Goal: Contribute content: Add original content to the website for others to see

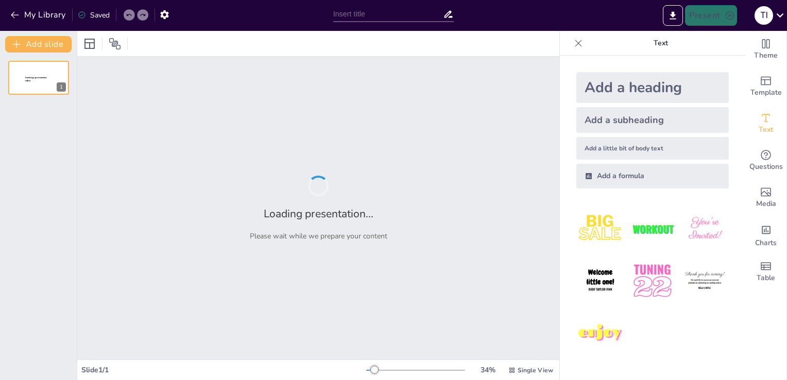
type input "Innovating Learning: The Reverse Quiz System"
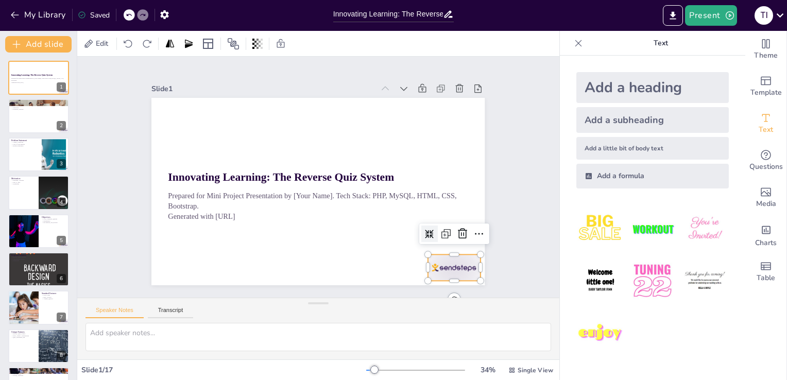
click at [450, 262] on div at bounding box center [454, 267] width 52 height 26
click at [456, 236] on div at bounding box center [462, 233] width 16 height 16
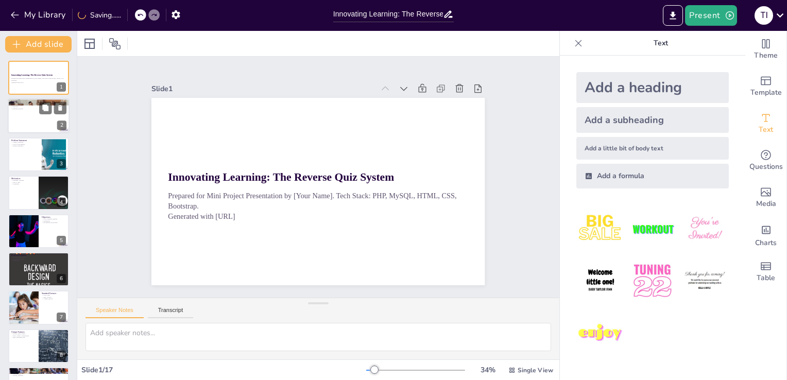
click at [32, 131] on div at bounding box center [39, 116] width 62 height 35
type textarea "The existing quiz systems are primarily controlled by admins, which limits user…"
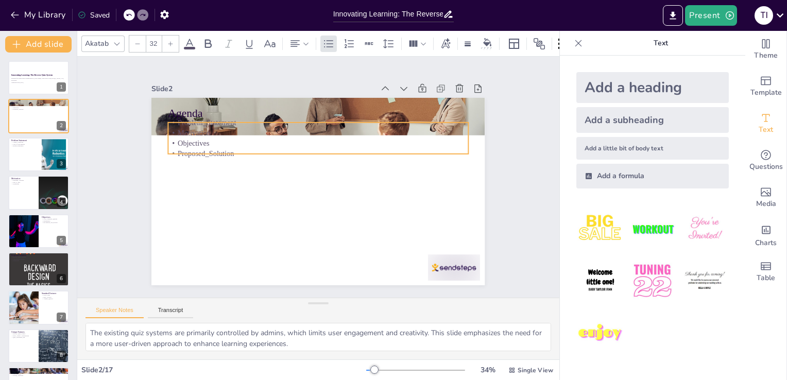
click at [185, 130] on p "Motivation" at bounding box center [318, 133] width 300 height 10
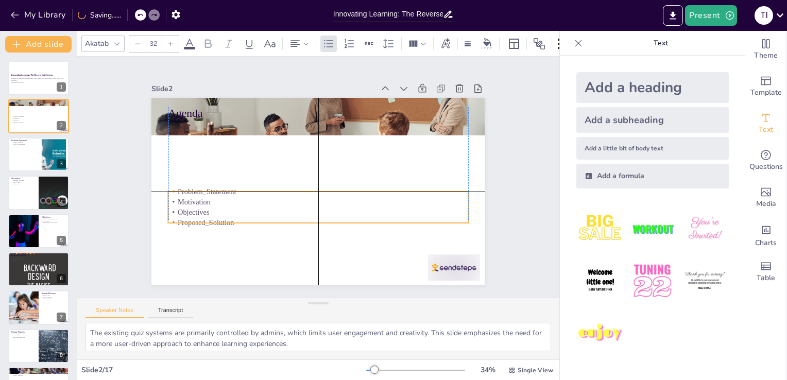
drag, startPoint x: 207, startPoint y: 137, endPoint x: 210, endPoint y: 203, distance: 65.9
click at [210, 203] on p "Objectives" at bounding box center [314, 213] width 299 height 42
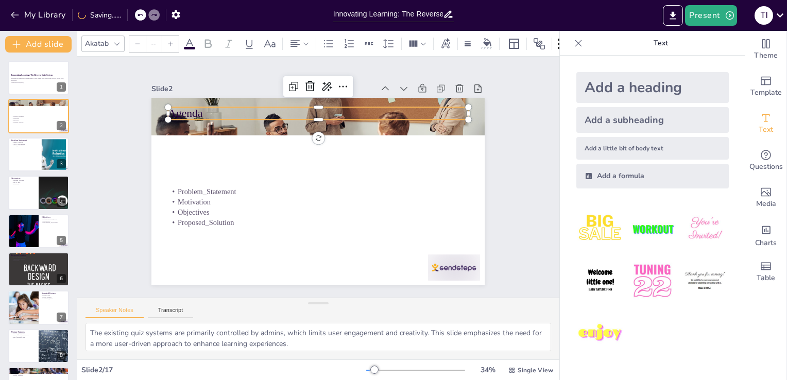
type input "48"
click at [185, 113] on p "Agenda" at bounding box center [325, 113] width 300 height 47
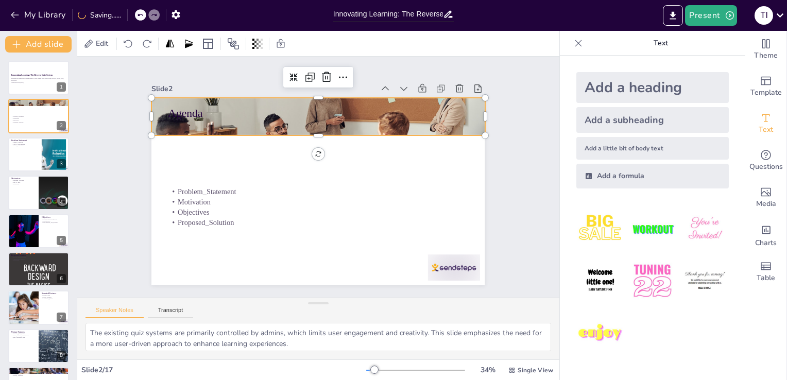
click at [186, 124] on div at bounding box center [317, 117] width 333 height 222
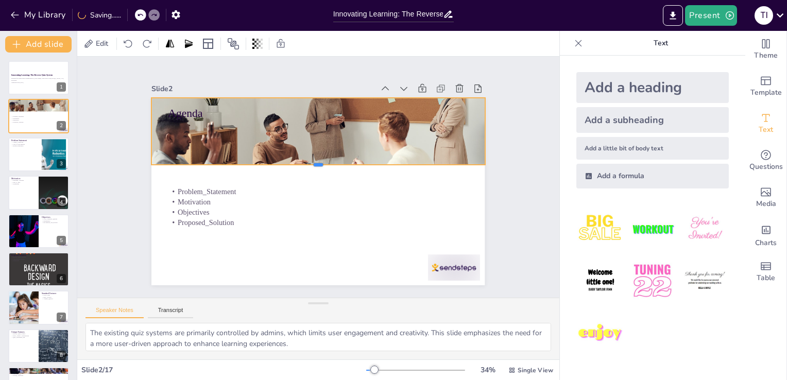
drag, startPoint x: 308, startPoint y: 132, endPoint x: 312, endPoint y: 161, distance: 29.6
click at [312, 165] on div at bounding box center [317, 169] width 333 height 8
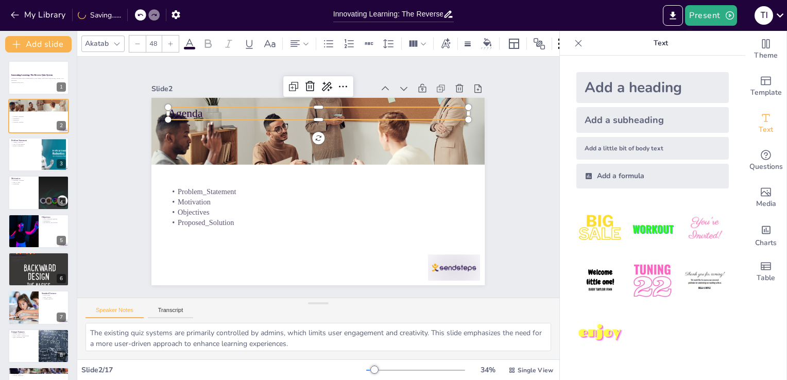
click at [183, 107] on p "Agenda" at bounding box center [318, 113] width 300 height 15
drag, startPoint x: 183, startPoint y: 107, endPoint x: 212, endPoint y: 107, distance: 28.8
click at [212, 107] on p "Agenda" at bounding box center [347, 113] width 300 height 15
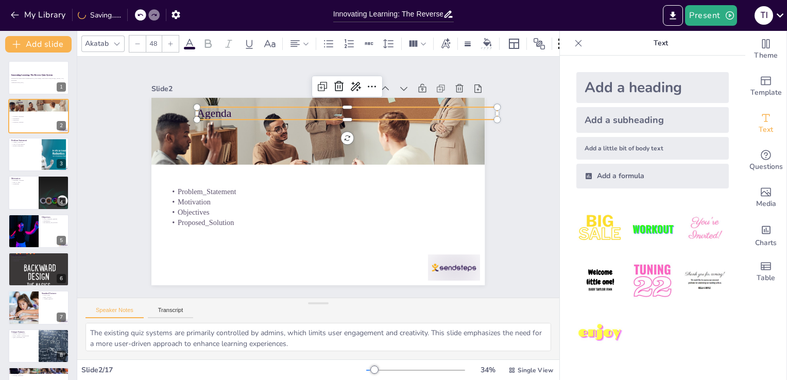
click at [212, 107] on p "Agenda" at bounding box center [347, 113] width 300 height 15
click at [347, 78] on div at bounding box center [355, 86] width 16 height 16
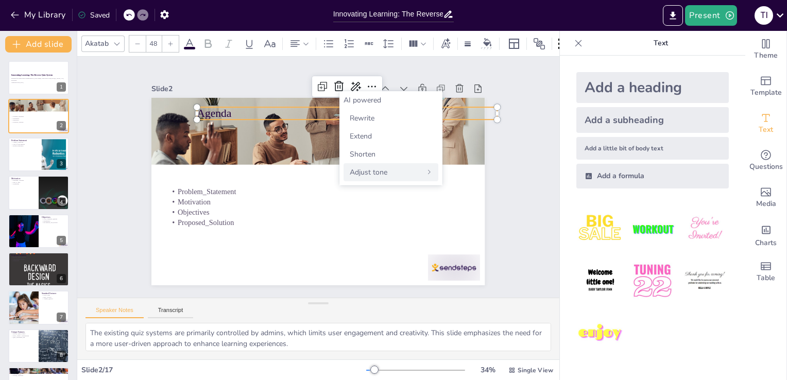
click at [390, 170] on div "Adjust tone" at bounding box center [390, 172] width 95 height 18
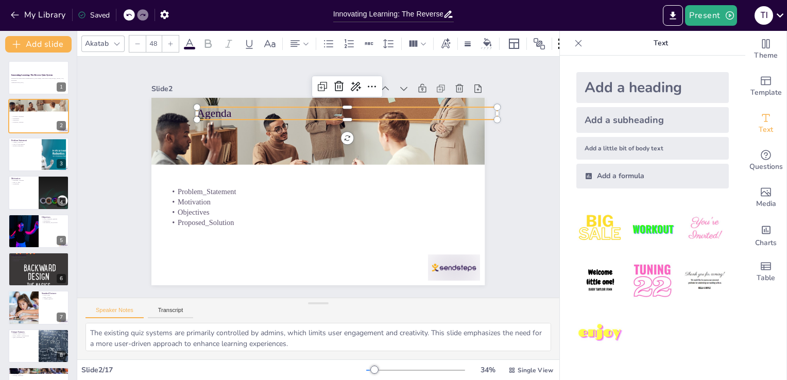
click at [585, 332] on img at bounding box center [600, 333] width 48 height 48
type input "162.7"
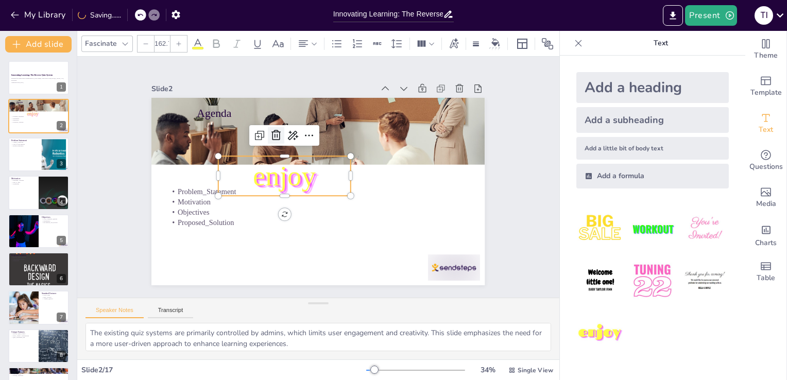
click at [280, 133] on icon at bounding box center [285, 127] width 11 height 12
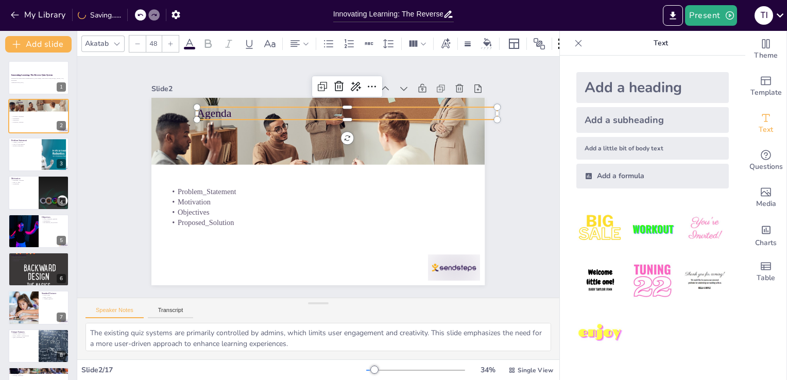
click at [206, 110] on p "Agenda" at bounding box center [347, 113] width 300 height 15
drag, startPoint x: 230, startPoint y: 113, endPoint x: 177, endPoint y: 114, distance: 53.6
click at [177, 114] on p "Agenda" at bounding box center [296, 114] width 300 height 15
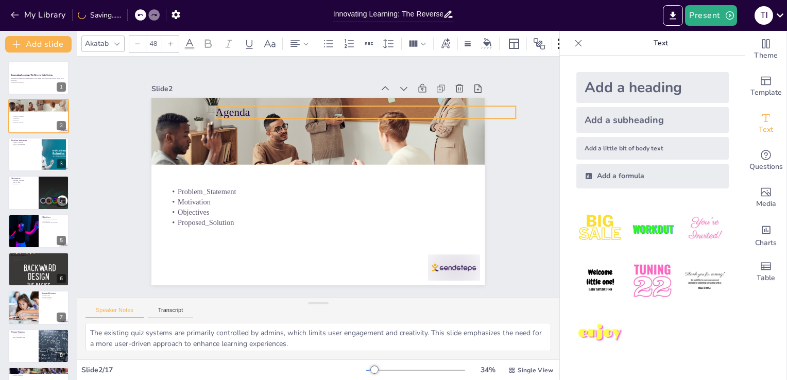
drag, startPoint x: 192, startPoint y: 112, endPoint x: 264, endPoint y: 110, distance: 72.6
click at [264, 110] on p "Agenda" at bounding box center [372, 117] width 300 height 47
drag, startPoint x: 242, startPoint y: 109, endPoint x: 253, endPoint y: 109, distance: 11.3
click at [253, 109] on p "Agenda" at bounding box center [378, 112] width 300 height 15
click at [253, 109] on p "Agenda" at bounding box center [384, 119] width 300 height 47
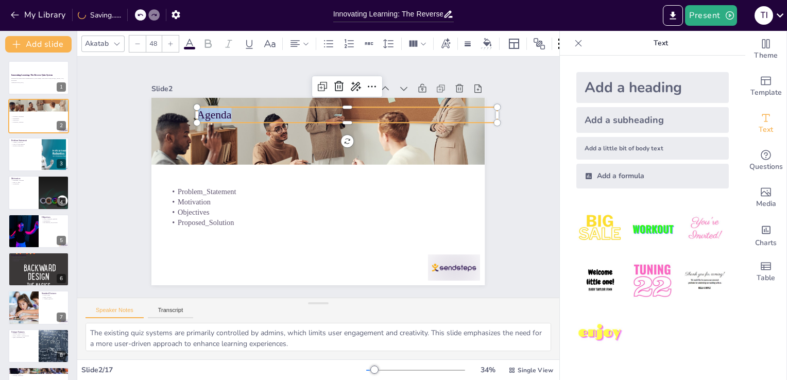
click at [640, 232] on img at bounding box center [652, 229] width 48 height 48
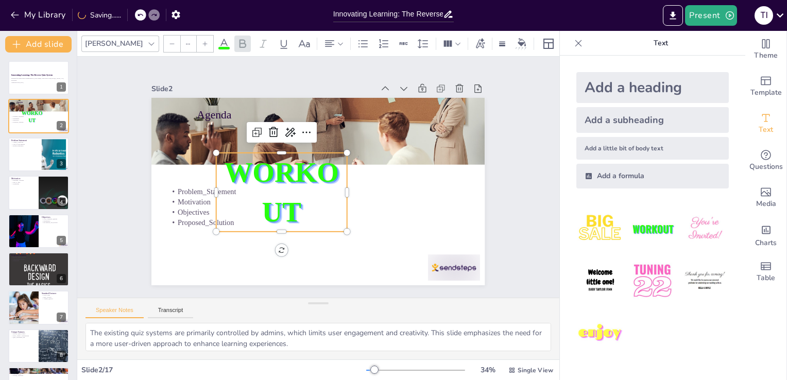
type input "162.7"
click at [272, 129] on icon at bounding box center [278, 127] width 13 height 13
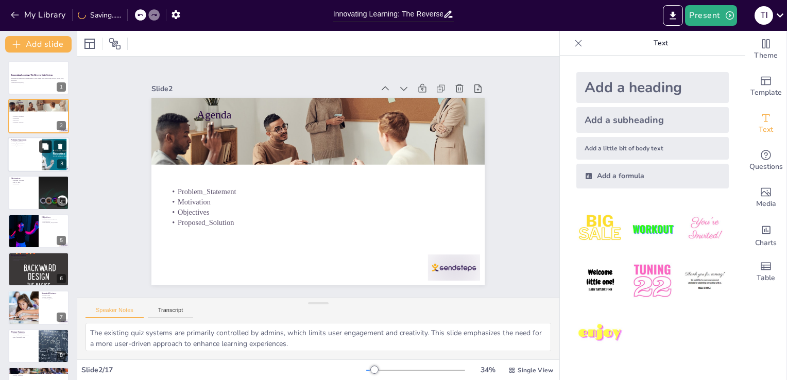
click at [40, 147] on button at bounding box center [45, 146] width 12 height 12
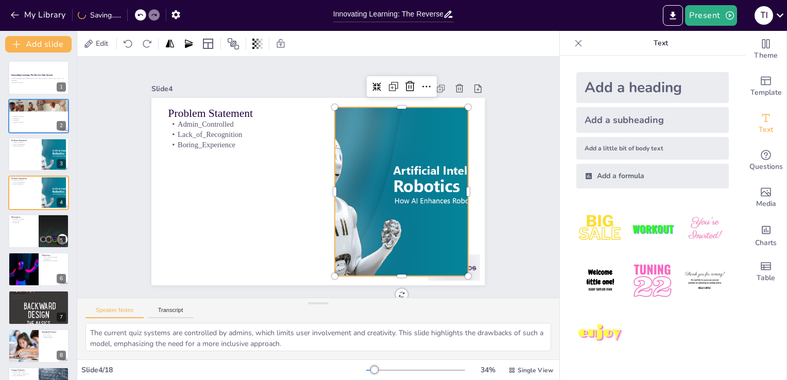
click at [412, 199] on div at bounding box center [399, 199] width 277 height 195
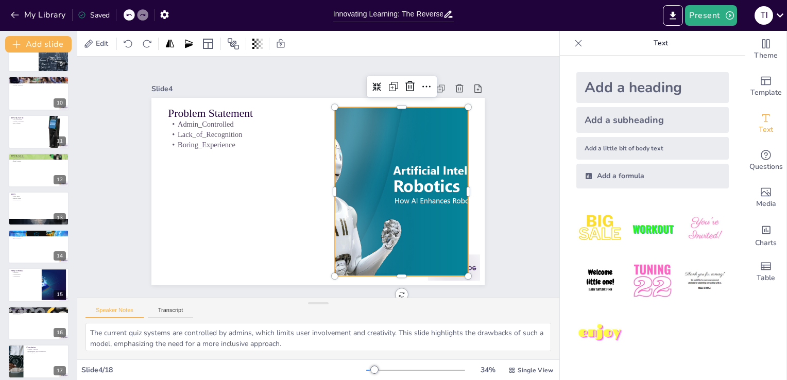
scroll to position [374, 0]
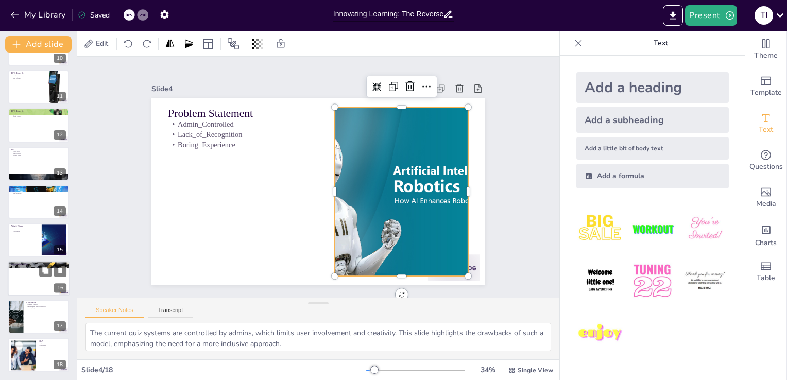
click at [40, 289] on div at bounding box center [39, 278] width 62 height 35
type textarea "Setting up the environment is the first crucial step in implementation. This sl…"
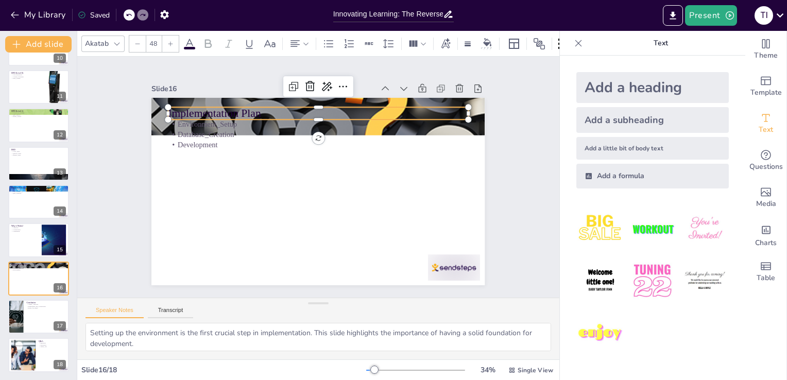
click at [209, 114] on p "Implementation Plan" at bounding box center [318, 113] width 300 height 15
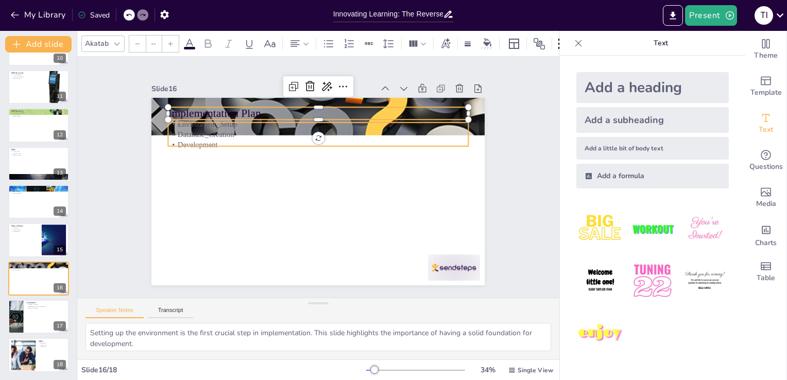
type input "32"
click at [197, 128] on p "Database_Creation" at bounding box center [322, 135] width 299 height 42
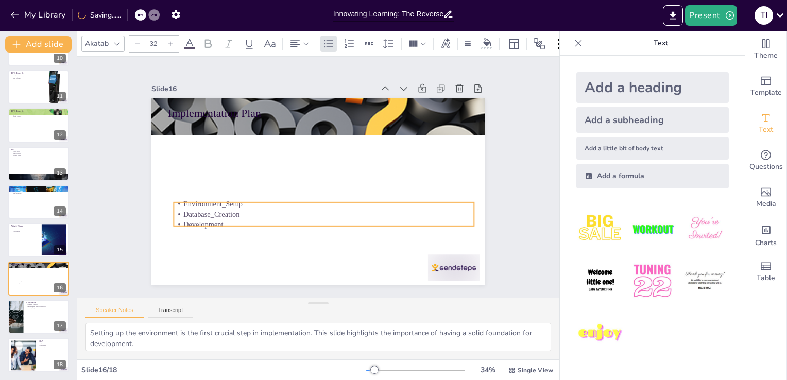
drag, startPoint x: 197, startPoint y: 128, endPoint x: 203, endPoint y: 207, distance: 80.0
click at [203, 209] on p "Database_Creation" at bounding box center [324, 214] width 300 height 10
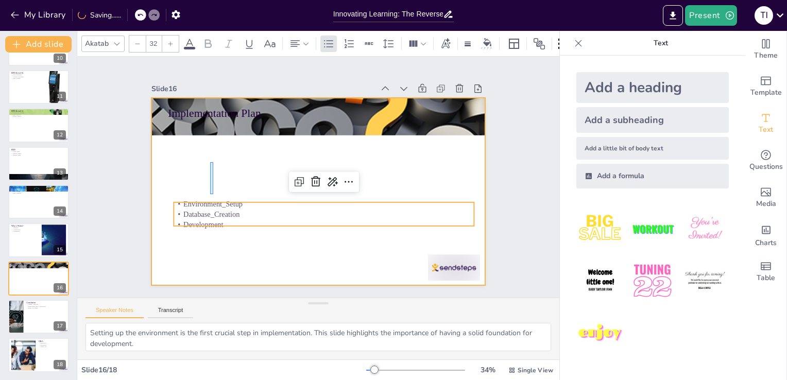
drag, startPoint x: 210, startPoint y: 194, endPoint x: 213, endPoint y: 163, distance: 31.0
click at [213, 163] on div at bounding box center [316, 191] width 351 height 221
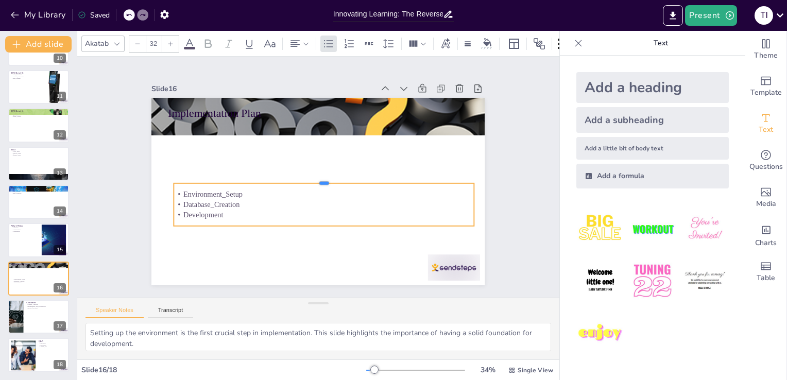
drag, startPoint x: 312, startPoint y: 198, endPoint x: 315, endPoint y: 179, distance: 19.2
click at [315, 179] on div at bounding box center [323, 180] width 299 height 40
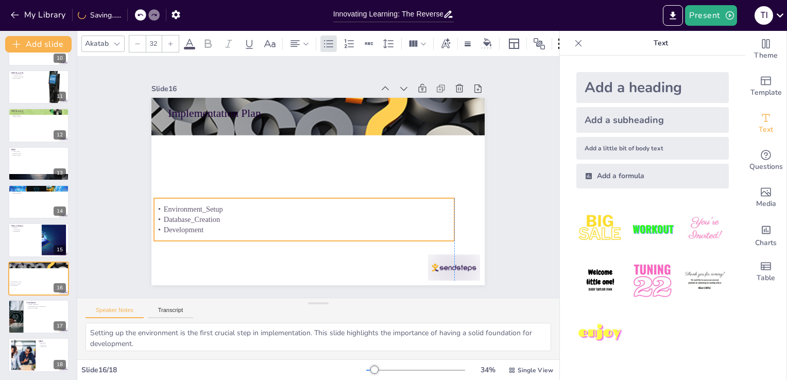
drag, startPoint x: 247, startPoint y: 203, endPoint x: 224, endPoint y: 218, distance: 27.1
click at [224, 218] on p "Database_Creation" at bounding box center [304, 219] width 300 height 10
click at [38, 320] on div at bounding box center [39, 316] width 62 height 35
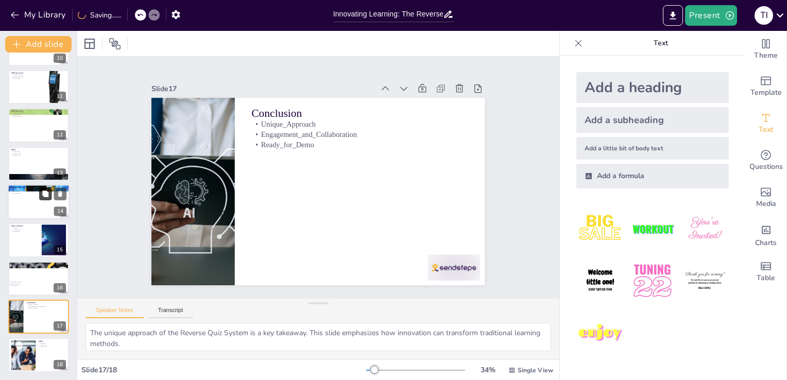
click at [44, 190] on icon at bounding box center [45, 193] width 6 height 6
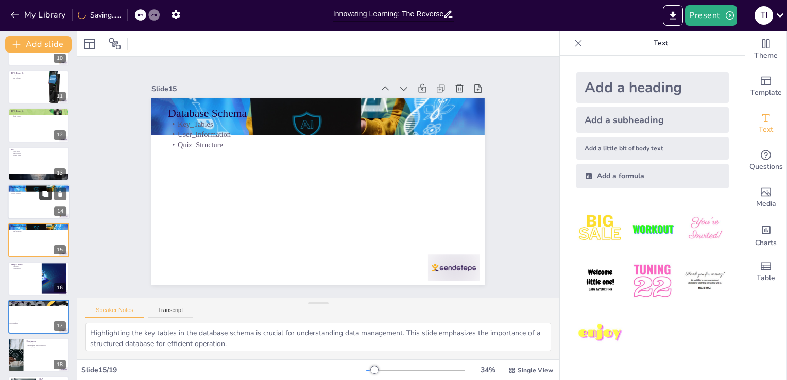
scroll to position [397, 0]
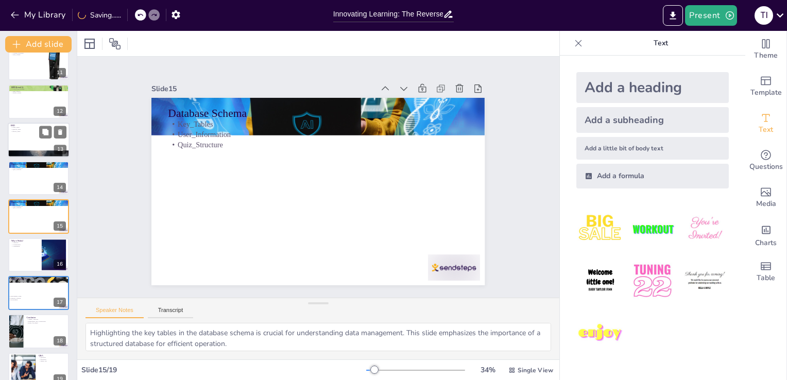
click at [38, 148] on div at bounding box center [39, 140] width 62 height 35
type textarea "The Users table is fundamental to the ERD. This slide highlights the importance…"
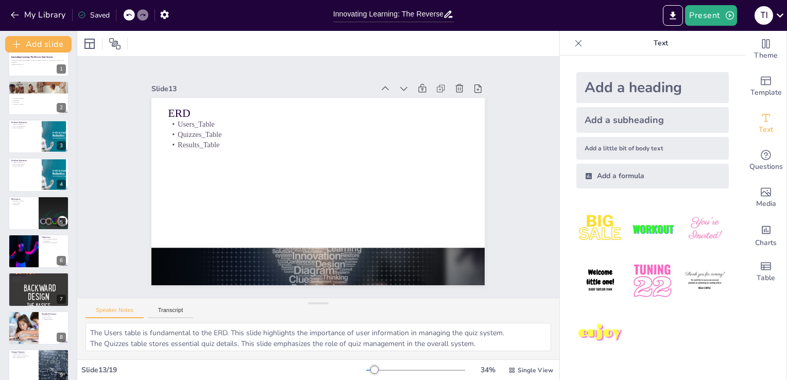
scroll to position [0, 0]
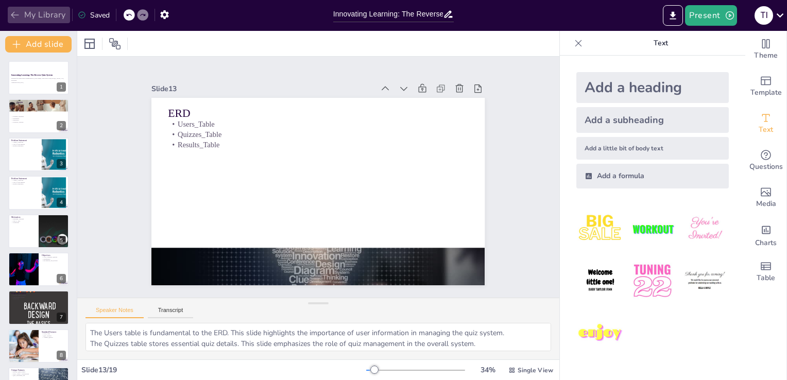
click at [16, 12] on icon "button" at bounding box center [15, 15] width 10 height 10
